Goal: Transaction & Acquisition: Subscribe to service/newsletter

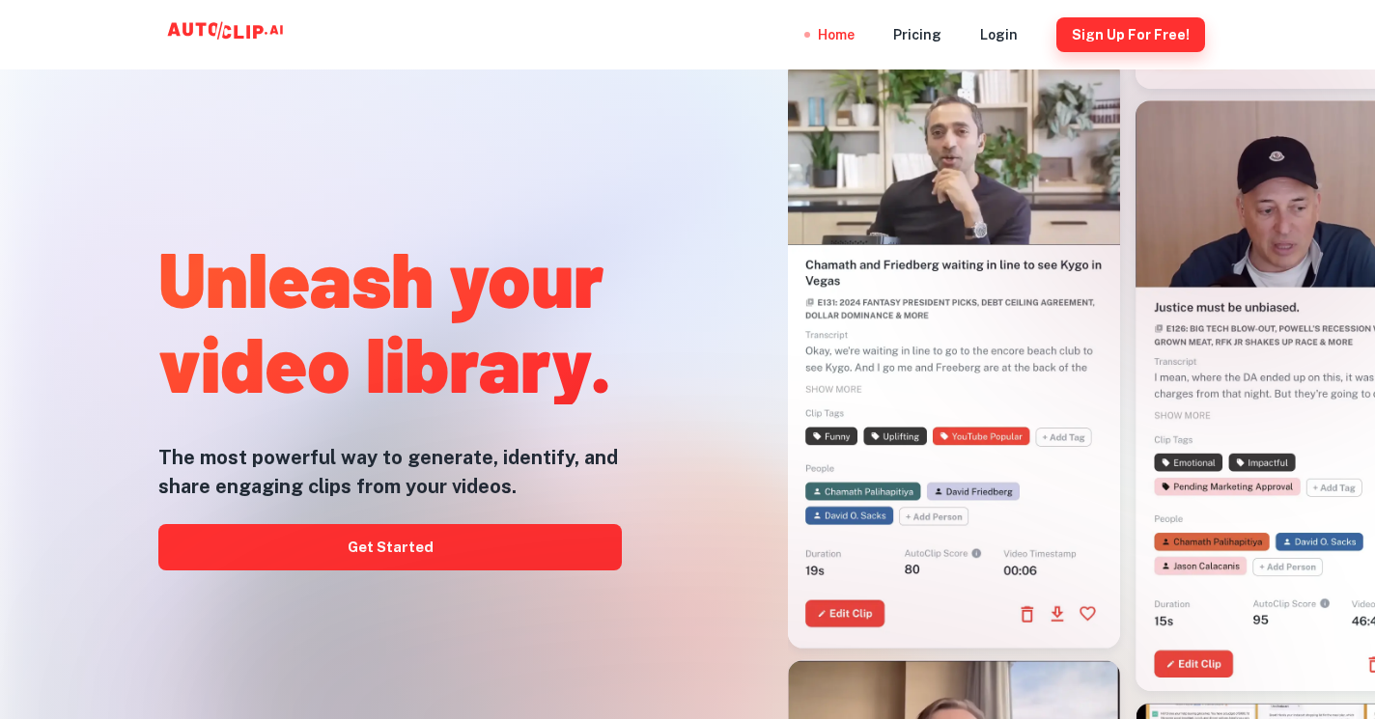
click at [1122, 30] on button "Sign Up for free!" at bounding box center [1130, 34] width 149 height 35
